Goal: Transaction & Acquisition: Book appointment/travel/reservation

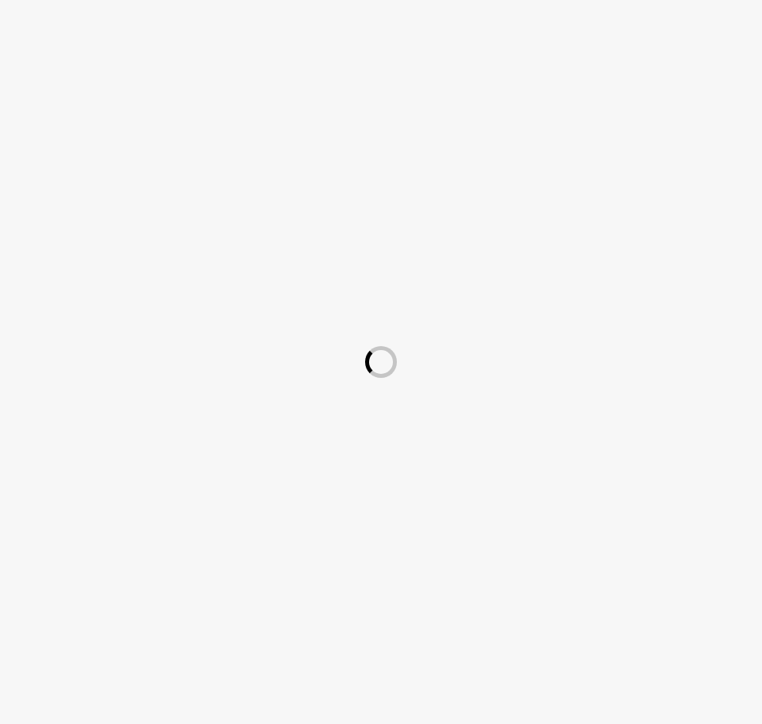
click at [96, 266] on div at bounding box center [381, 362] width 762 height 724
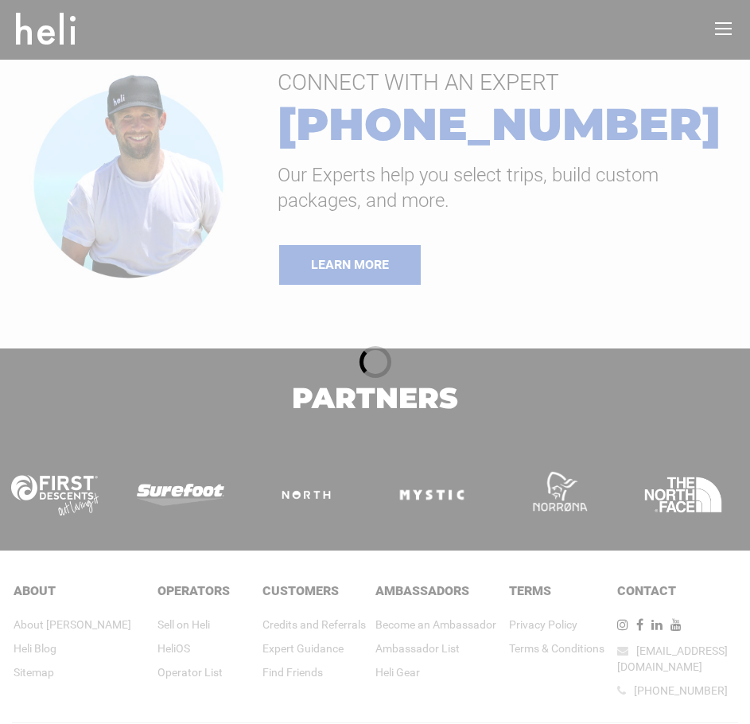
type input "Heli Skiing"
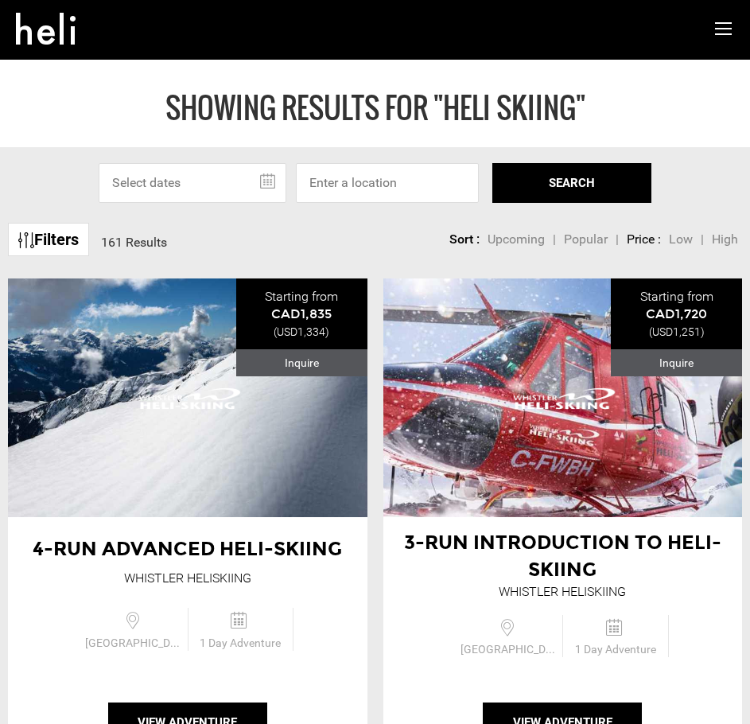
click at [686, 236] on span "Low" at bounding box center [681, 238] width 24 height 15
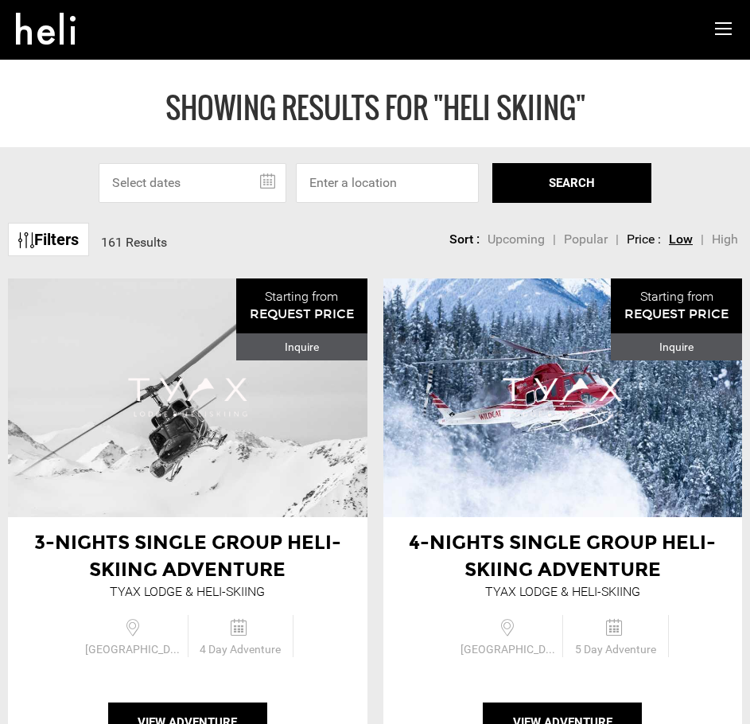
click at [323, 317] on span "REQUEST PRICE" at bounding box center [302, 313] width 104 height 15
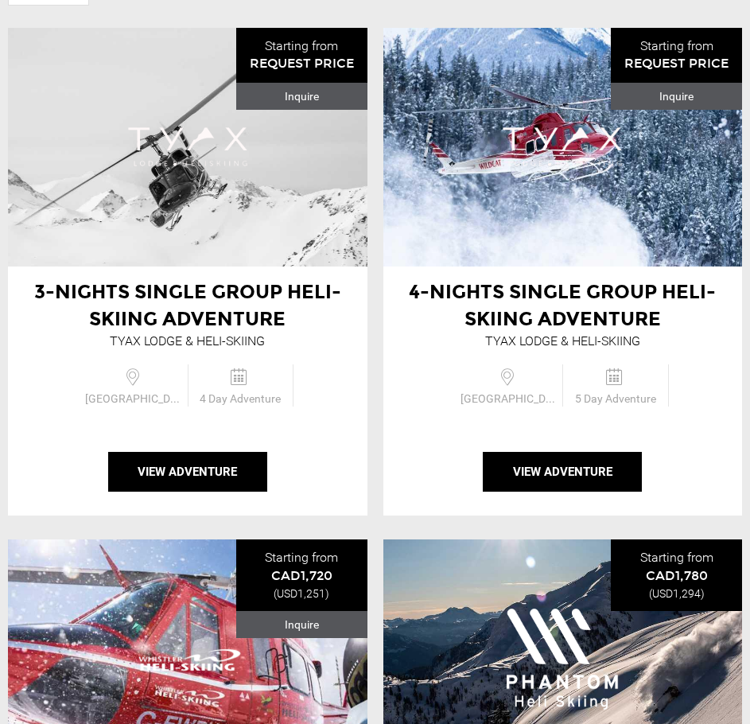
scroll to position [398, 0]
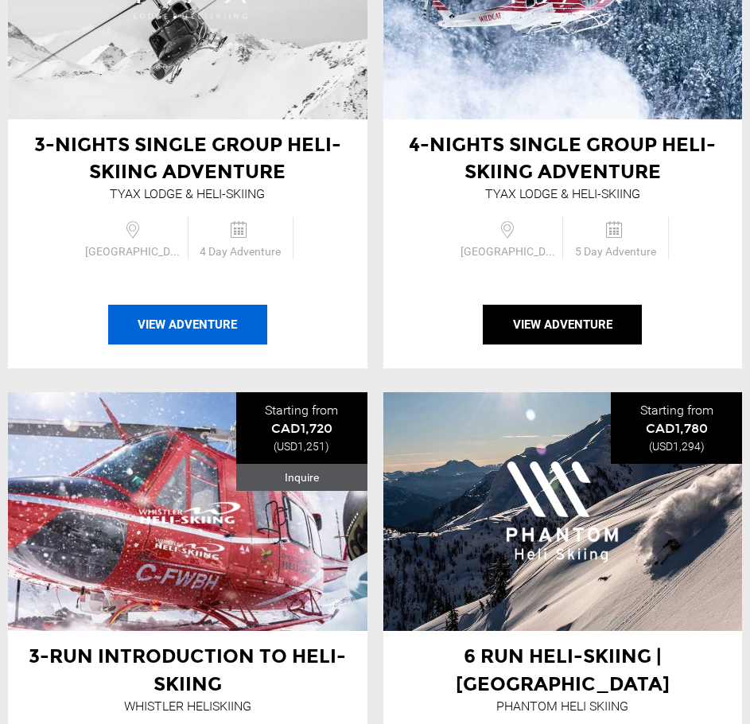
click at [249, 327] on button "View Adventure" at bounding box center [187, 325] width 159 height 40
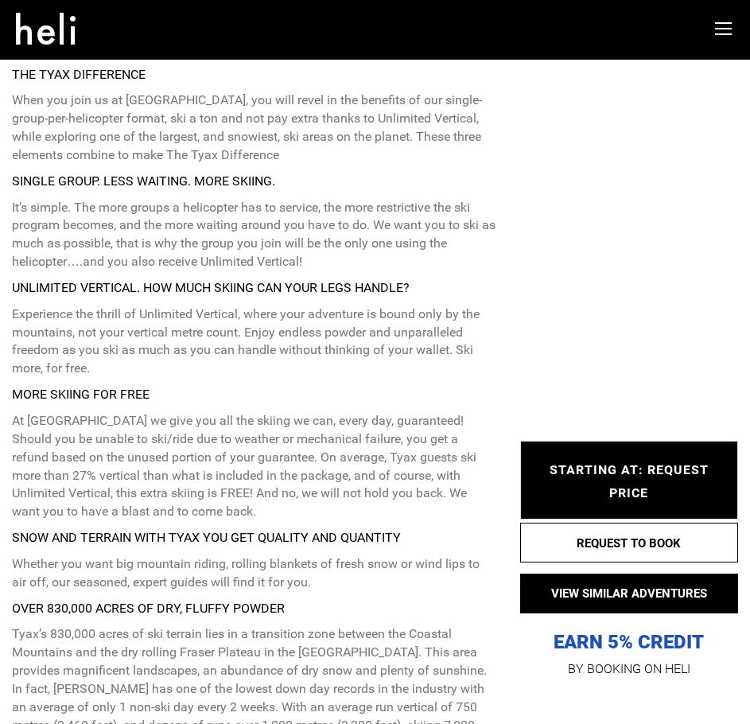
scroll to position [955, 0]
type input "Heli Skiing"
